Goal: Transaction & Acquisition: Purchase product/service

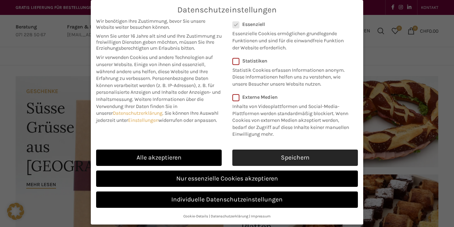
click at [308, 158] on link "Speichern" at bounding box center [295, 157] width 126 height 16
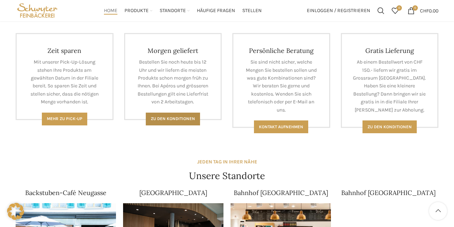
scroll to position [295, 0]
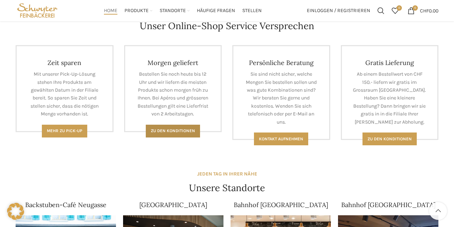
click at [168, 131] on span "Zu den Konditionen" at bounding box center [173, 130] width 44 height 5
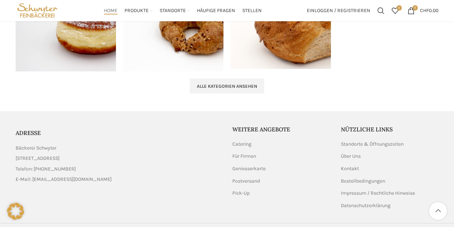
scroll to position [775, 0]
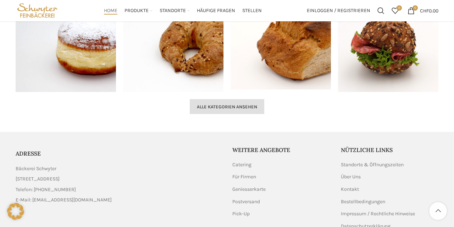
click at [261, 103] on link "Alle Kategorien ansehen" at bounding box center [227, 106] width 74 height 15
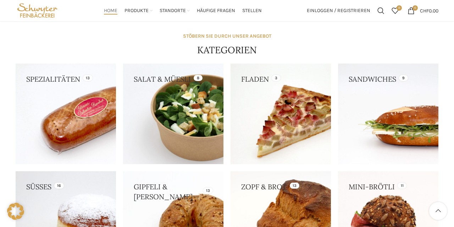
scroll to position [590, 0]
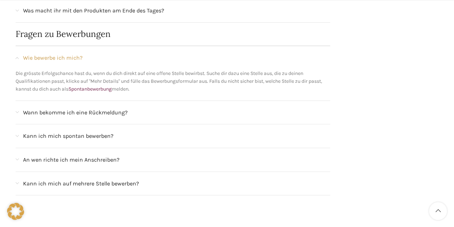
scroll to position [664, 0]
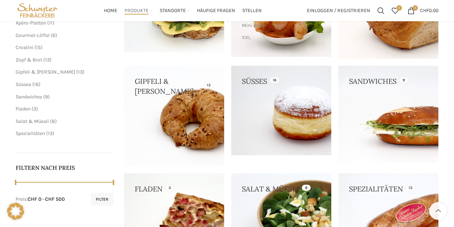
scroll to position [148, 0]
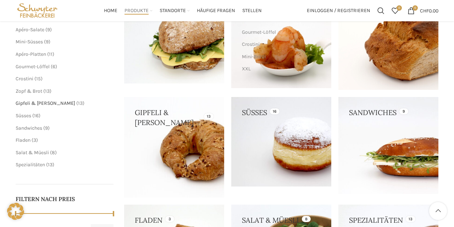
click at [33, 102] on span "Gipfeli & [PERSON_NAME]" at bounding box center [46, 103] width 60 height 6
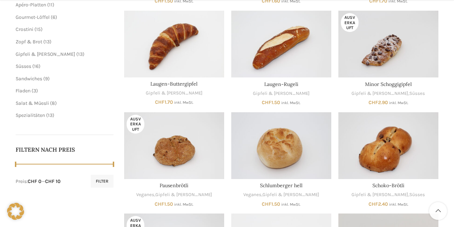
scroll to position [406, 0]
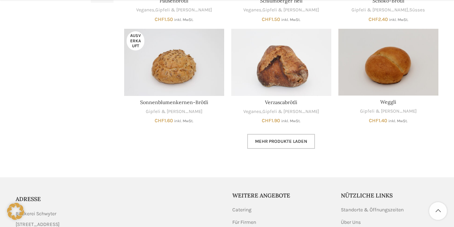
click at [285, 143] on span "Mehr Produkte laden" at bounding box center [281, 141] width 52 height 6
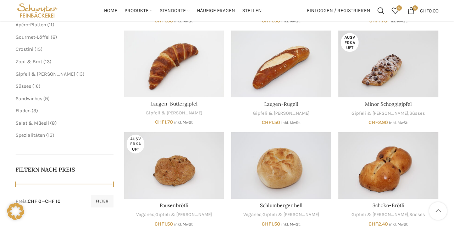
scroll to position [148, 0]
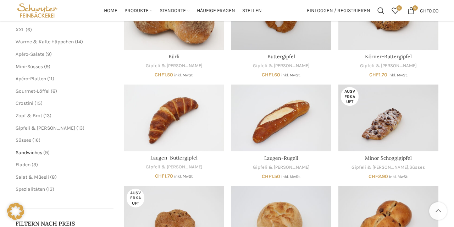
click at [35, 153] on span "Sandwiches" at bounding box center [29, 152] width 27 height 6
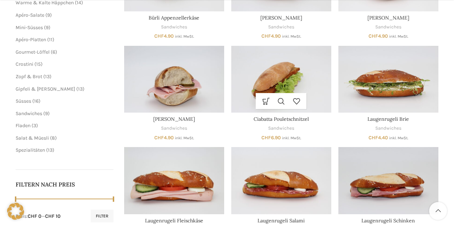
scroll to position [258, 0]
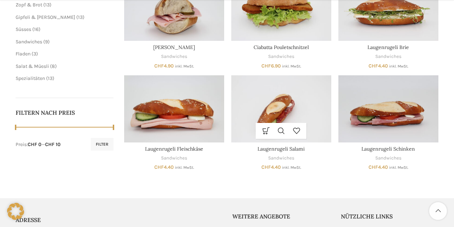
click at [284, 108] on img "Laugenrugeli Salami" at bounding box center [281, 108] width 100 height 67
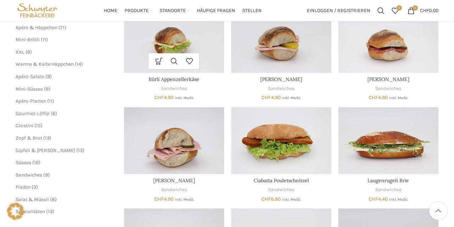
scroll to position [105, 0]
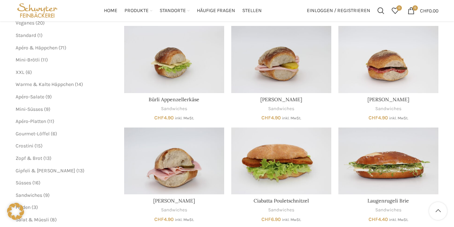
click at [51, 93] on ul "Mini-Brötli 11 11 Produkte XXL 6 6 Produkte Warme & Kalte Häppchen 14 14 Produk…" at bounding box center [65, 102] width 98 height 93
click at [56, 88] on ul "Mini-Brötli 11 11 Produkte XXL 6 6 Produkte Warme & Kalte Häppchen 14 14 Produk…" at bounding box center [65, 102] width 98 height 93
click at [61, 83] on span "Warme & Kalte Häppchen" at bounding box center [45, 84] width 58 height 6
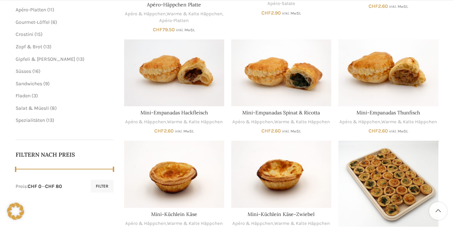
scroll to position [295, 0]
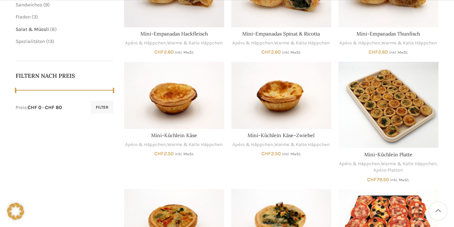
click at [28, 30] on span "Salat & Müesli" at bounding box center [32, 29] width 33 height 6
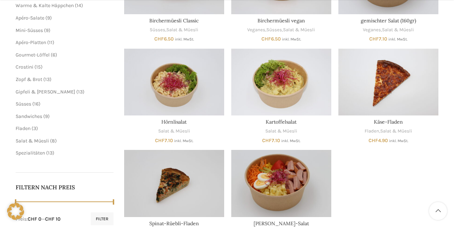
scroll to position [184, 0]
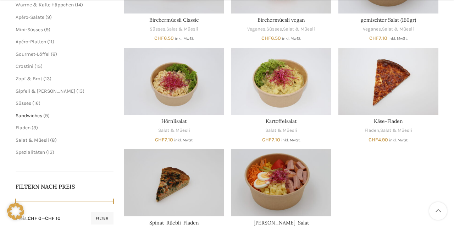
click at [32, 117] on span "Sandwiches" at bounding box center [29, 115] width 27 height 6
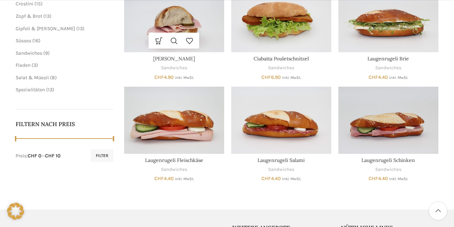
scroll to position [258, 0]
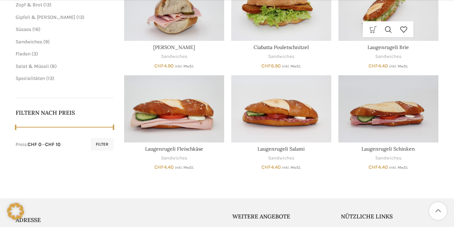
click at [372, 37] on link "In den Warenkorb" at bounding box center [372, 29] width 15 height 16
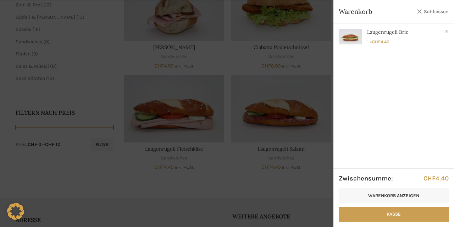
click at [418, 14] on link "Schliessen" at bounding box center [433, 11] width 32 height 9
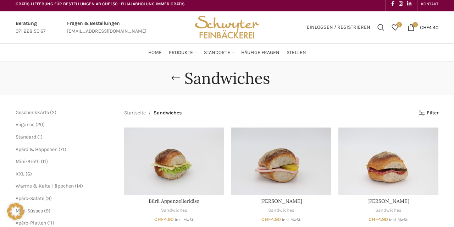
scroll to position [0, 0]
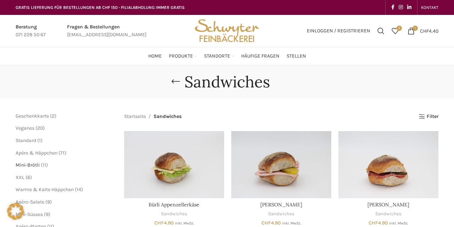
click at [35, 163] on span "Mini-Brötli" at bounding box center [28, 165] width 24 height 6
